Goal: Navigation & Orientation: Find specific page/section

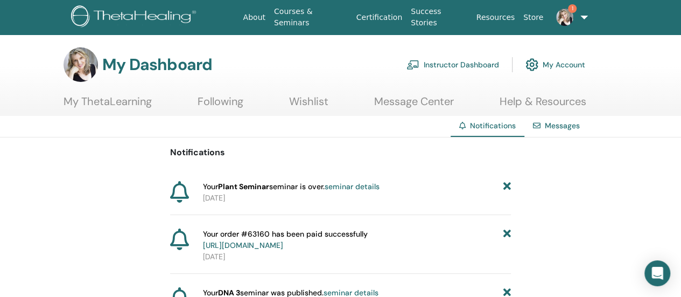
click at [370, 195] on p "[DATE]" at bounding box center [357, 197] width 308 height 11
click at [368, 188] on link "seminar details" at bounding box center [351, 186] width 55 height 10
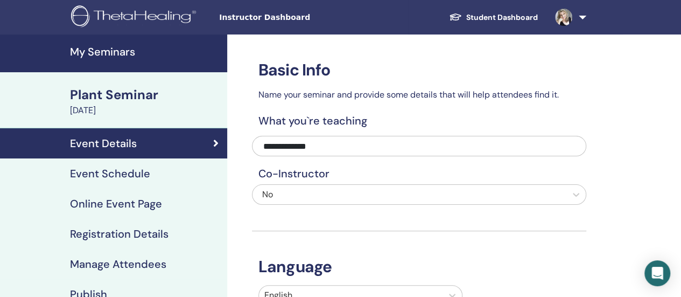
click at [273, 19] on span "Instructor Dashboard" at bounding box center [299, 17] width 161 height 11
click at [97, 164] on link "Event Schedule" at bounding box center [113, 173] width 227 height 30
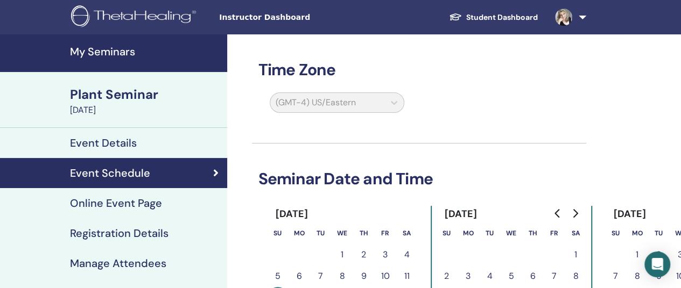
click at [122, 51] on h4 "My Seminars" at bounding box center [145, 51] width 151 height 13
